Goal: Task Accomplishment & Management: Manage account settings

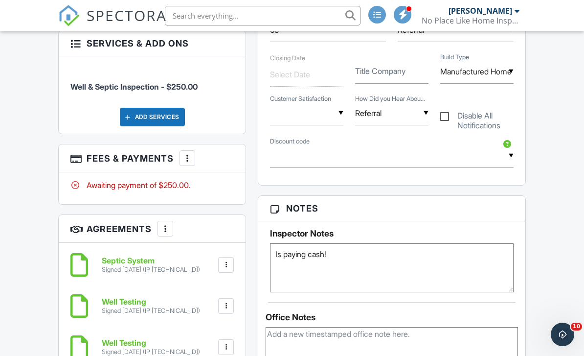
scroll to position [538, 0]
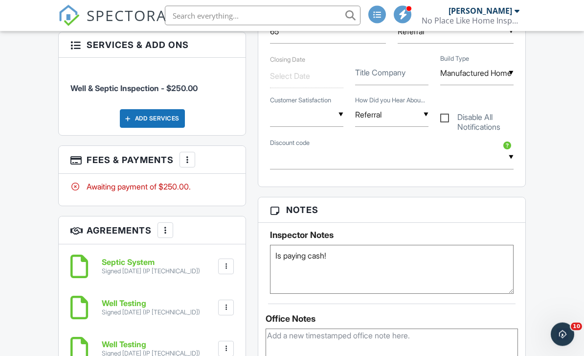
click at [188, 155] on div at bounding box center [188, 160] width 10 height 10
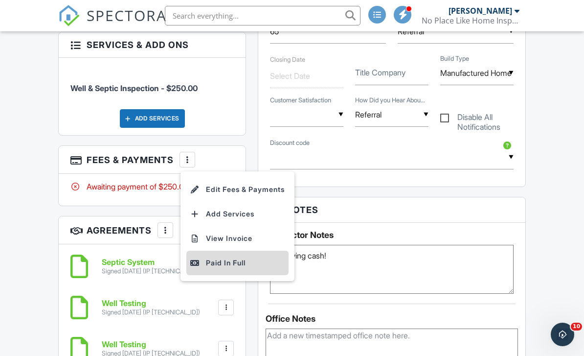
click at [239, 261] on div "Paid In Full" at bounding box center [237, 263] width 94 height 12
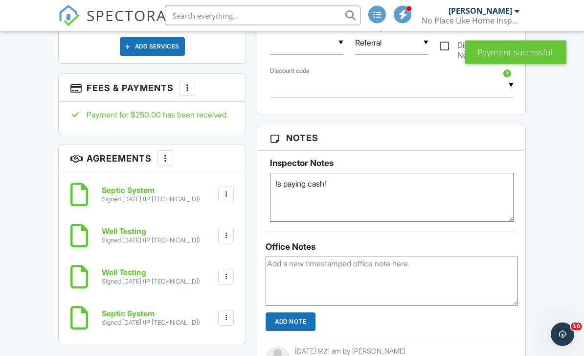
scroll to position [583, 0]
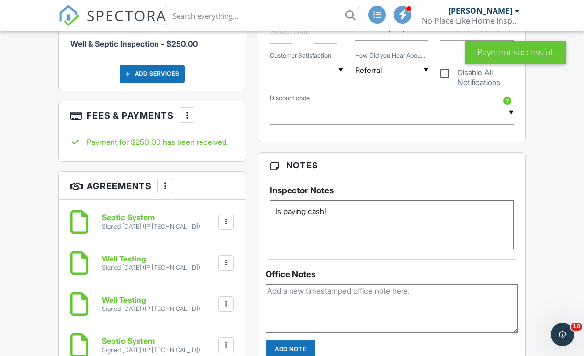
click at [190, 113] on div "More" at bounding box center [188, 115] width 16 height 16
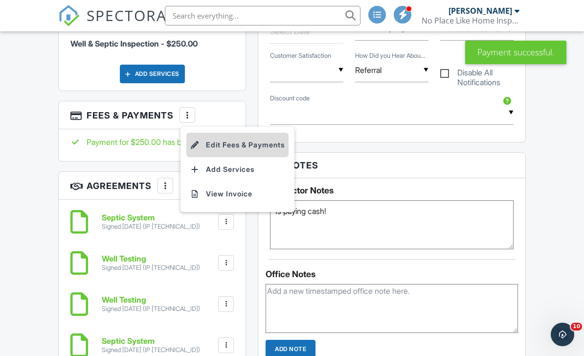
click at [264, 139] on li "Edit Fees & Payments" at bounding box center [237, 145] width 102 height 24
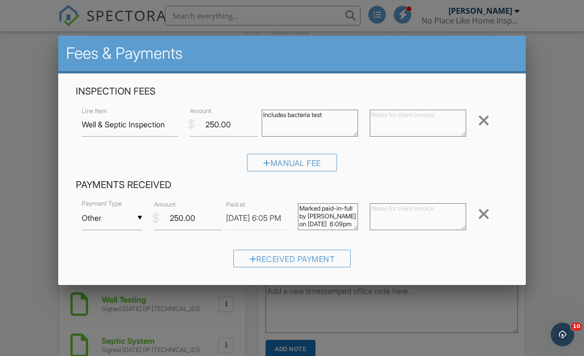
click at [141, 216] on input "Other" at bounding box center [112, 218] width 60 height 24
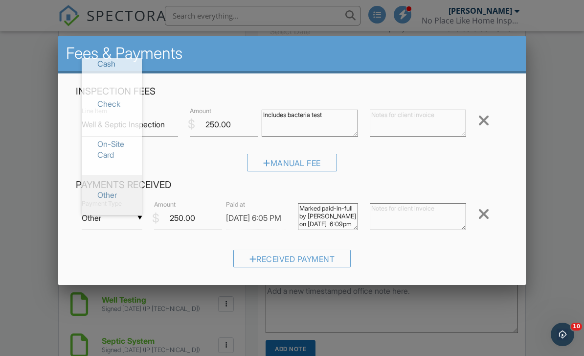
scroll to position [0, 0]
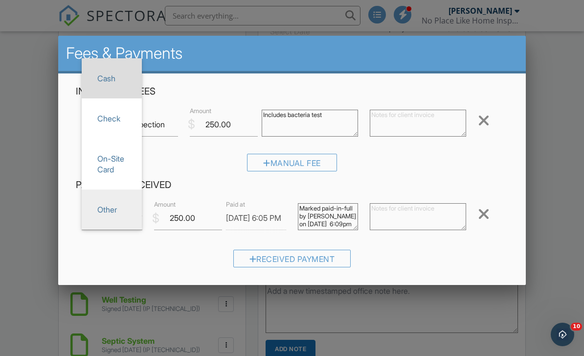
click at [123, 82] on span "Cash" at bounding box center [112, 78] width 45 height 24
type input "Cash"
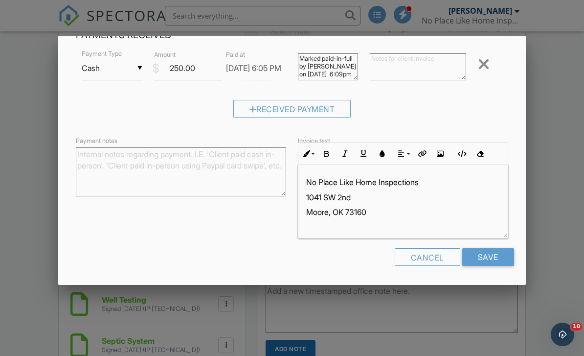
scroll to position [149, 0]
click at [492, 259] on input "Save" at bounding box center [489, 258] width 52 height 18
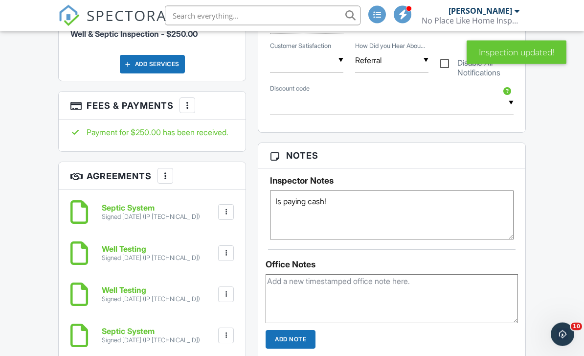
scroll to position [593, 0]
click at [188, 100] on div at bounding box center [188, 105] width 10 height 10
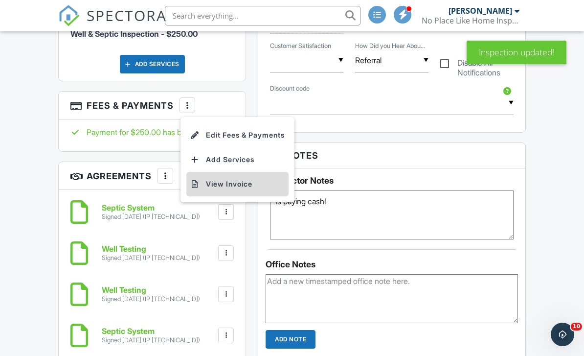
click at [250, 179] on li "View Invoice" at bounding box center [237, 184] width 102 height 24
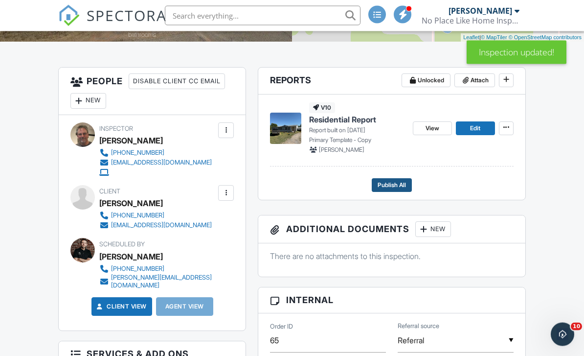
click at [394, 190] on button "Publish All" at bounding box center [392, 186] width 40 height 14
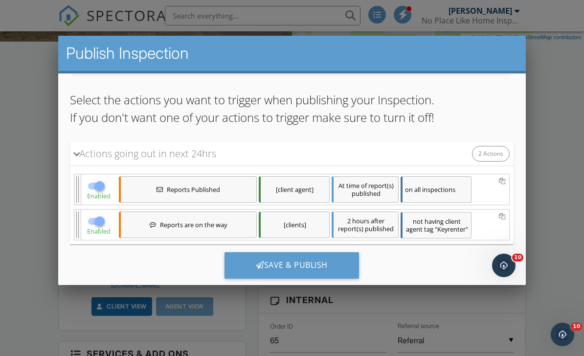
scroll to position [58, 0]
click at [319, 192] on div "[client agent]" at bounding box center [294, 189] width 71 height 26
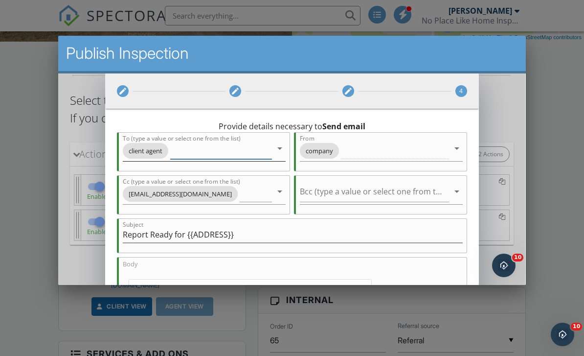
click at [281, 147] on icon "arrow_drop_down" at bounding box center [280, 148] width 12 height 12
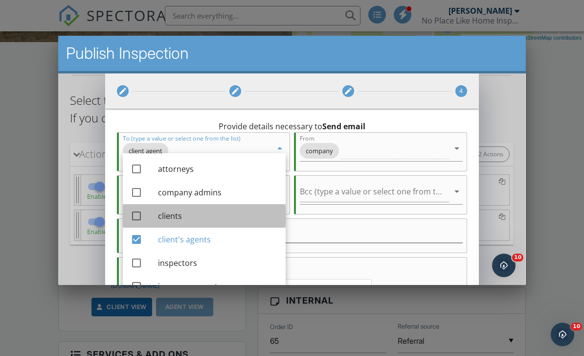
click at [228, 217] on div "clients" at bounding box center [218, 215] width 120 height 12
checkbox input "true"
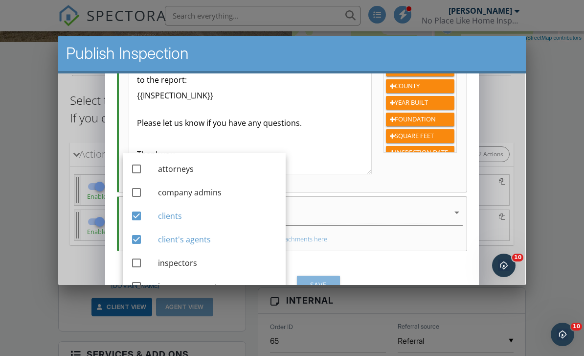
click at [321, 288] on div "Save" at bounding box center [318, 284] width 27 height 10
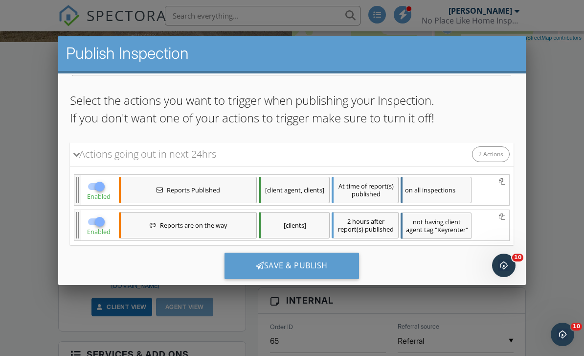
scroll to position [282, 0]
click at [91, 226] on div at bounding box center [96, 221] width 19 height 12
click at [103, 227] on div at bounding box center [100, 221] width 17 height 17
checkbox input "false"
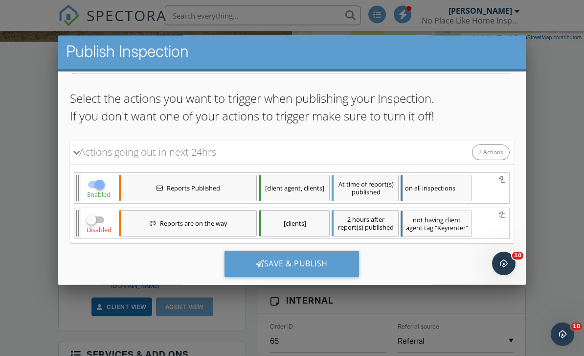
scroll to position [1, 0]
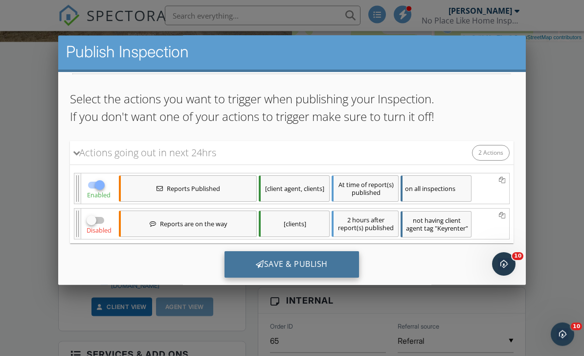
click at [333, 269] on div "Save & Publish" at bounding box center [292, 264] width 135 height 26
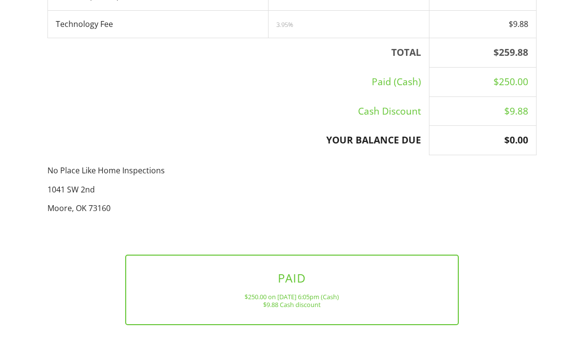
scroll to position [252, 0]
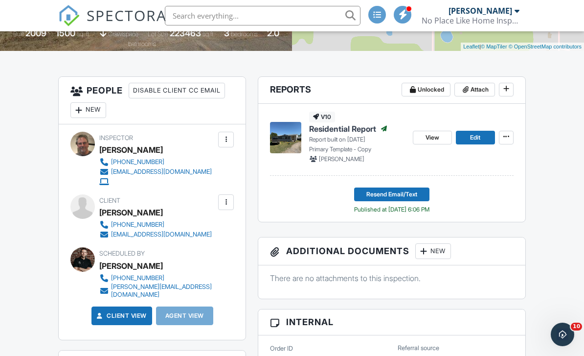
scroll to position [229, 0]
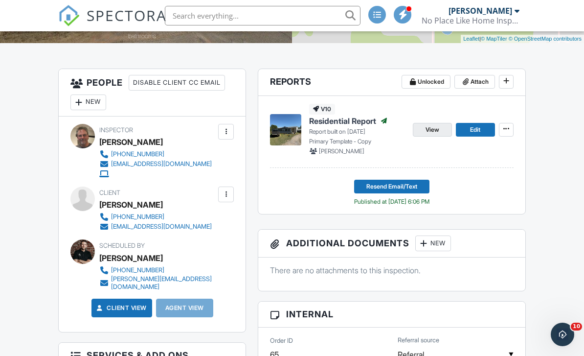
click at [434, 132] on span "View" at bounding box center [433, 130] width 14 height 10
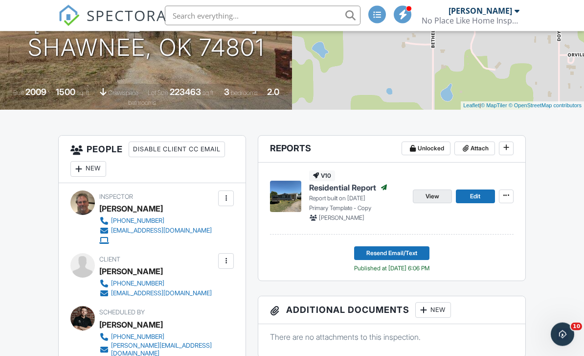
scroll to position [0, 0]
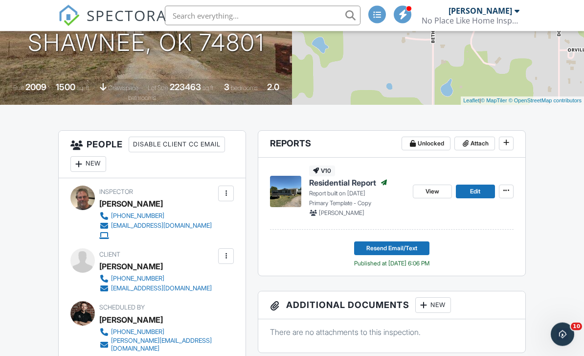
scroll to position [177, 0]
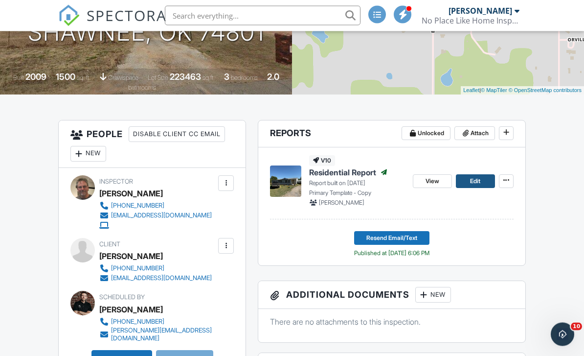
click at [476, 182] on span "Edit" at bounding box center [475, 182] width 10 height 10
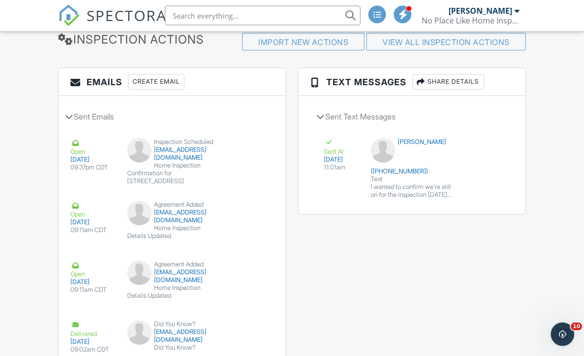
scroll to position [1315, 0]
